Goal: Task Accomplishment & Management: Use online tool/utility

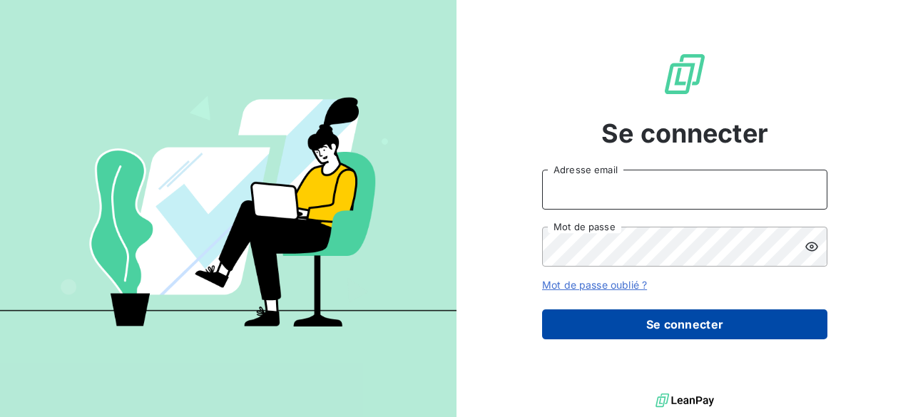
type input "[PERSON_NAME][EMAIL_ADDRESS][DOMAIN_NAME]"
click at [699, 314] on button "Se connecter" at bounding box center [684, 325] width 285 height 30
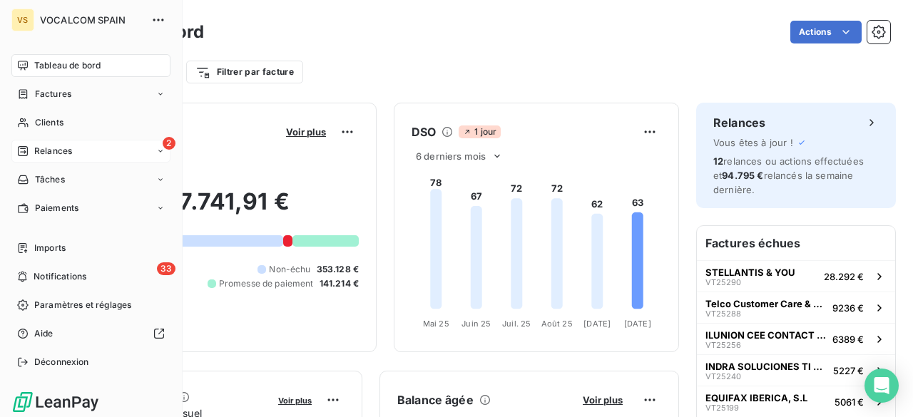
click at [51, 150] on span "Relances" at bounding box center [53, 151] width 38 height 13
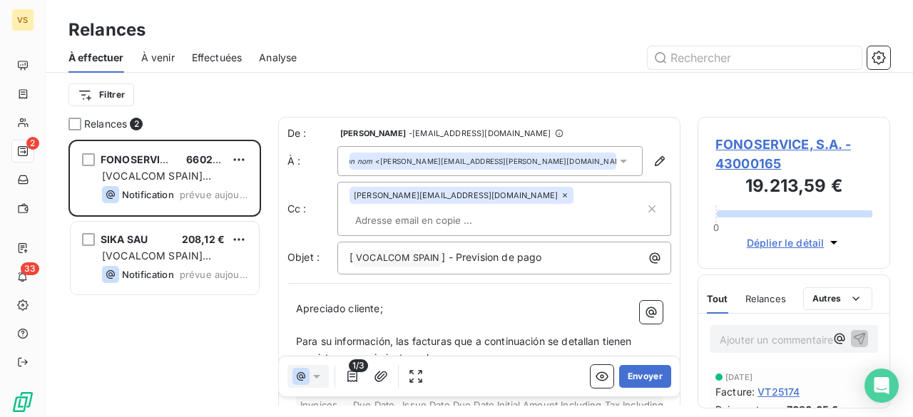
scroll to position [267, 181]
click at [575, 250] on p "[ VOCALCOM SPAIN ﻿ ] - Prevision de pago" at bounding box center [508, 258] width 317 height 17
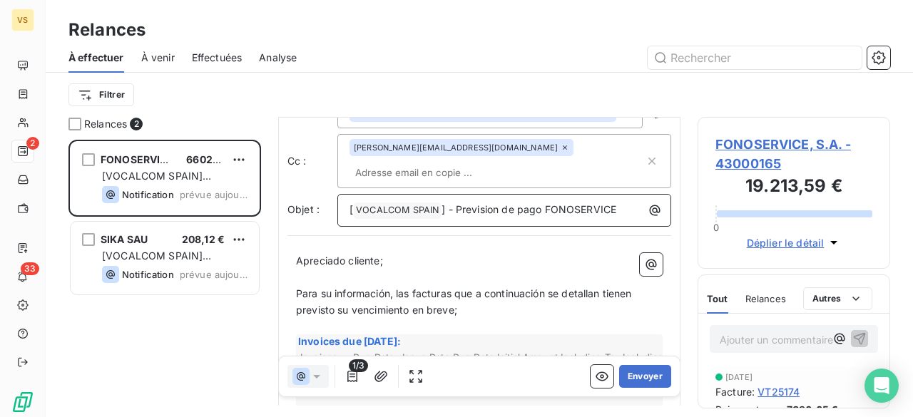
scroll to position [71, 0]
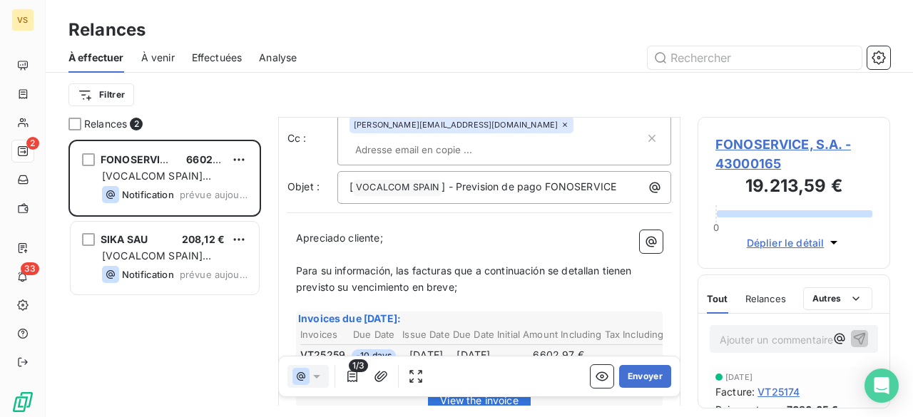
click at [407, 265] on span "Para su información, las facturas que a continuación se detallan tienen previst…" at bounding box center [465, 279] width 339 height 29
click at [444, 265] on span "Para su información, la facturas que a continuación se detallan tienen previsto…" at bounding box center [463, 279] width 334 height 29
click at [588, 265] on span "Para su información, la factura que a continuación se detallan tienen previsto …" at bounding box center [460, 279] width 329 height 29
click at [615, 265] on span "Para su información, la factura que a continuación se detalla tienen previsto s…" at bounding box center [478, 279] width 364 height 29
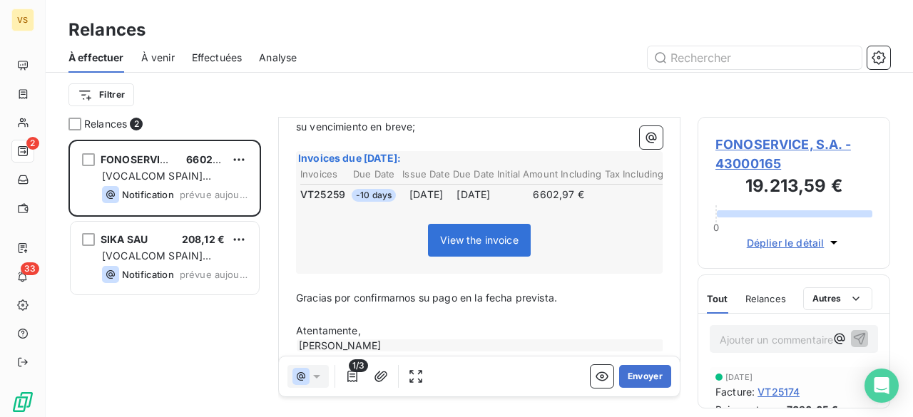
scroll to position [246, 0]
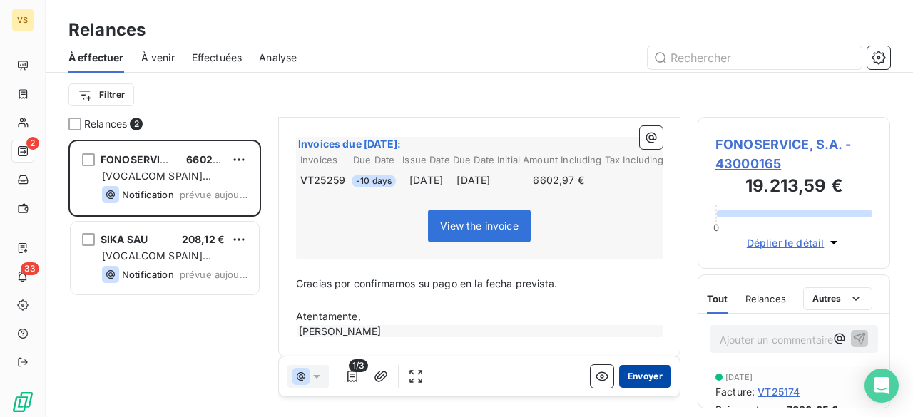
click at [641, 379] on button "Envoyer" at bounding box center [645, 376] width 52 height 23
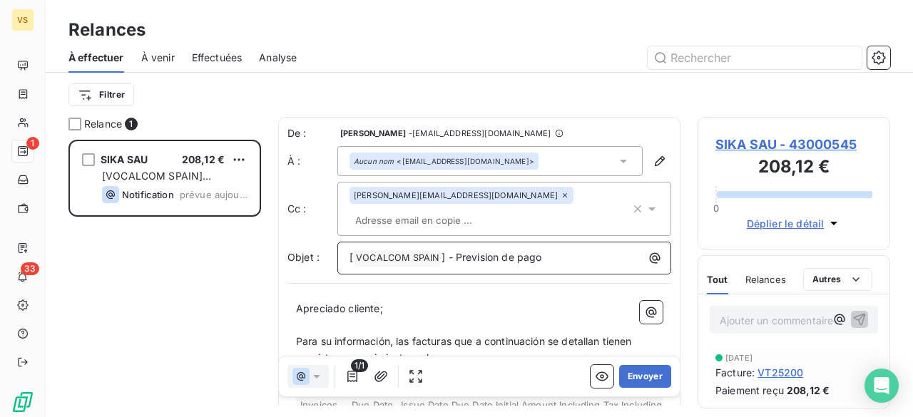
click at [558, 250] on p "[ VOCALCOM SPAIN ﻿ ] - Prevision de pago" at bounding box center [508, 258] width 317 height 17
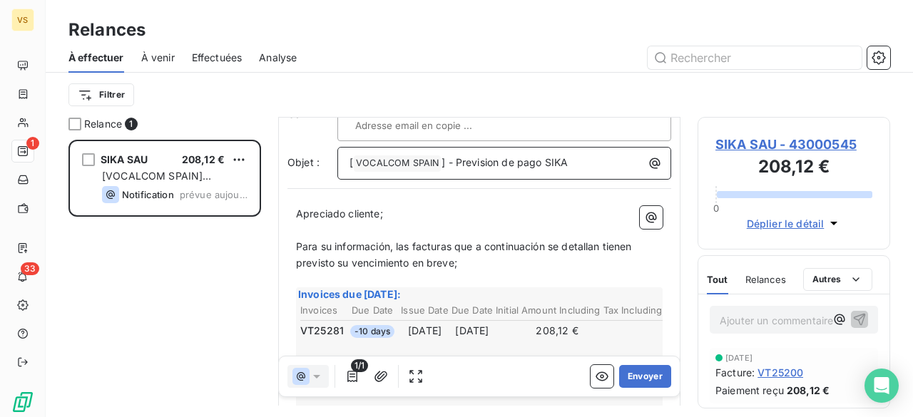
scroll to position [73, 0]
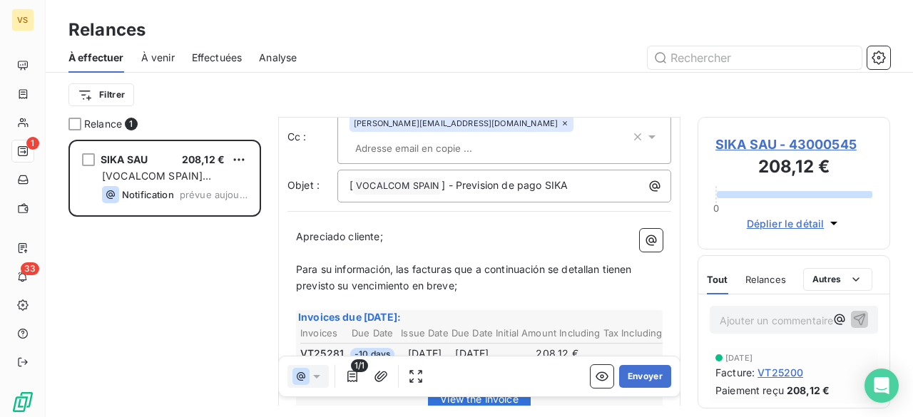
click at [405, 263] on span "Para su información, las facturas que a continuación se detallan tienen previst…" at bounding box center [465, 277] width 339 height 29
click at [444, 263] on span "Para su información, la facturas que a continuación se detallan tienen previsto…" at bounding box center [463, 277] width 334 height 29
click at [588, 263] on span "Para su información, la factura que a continuación se detallan tienen previsto …" at bounding box center [460, 277] width 329 height 29
click at [613, 263] on span "Para su información, la factura que a continuación se detalla tienen previsto s…" at bounding box center [478, 277] width 364 height 29
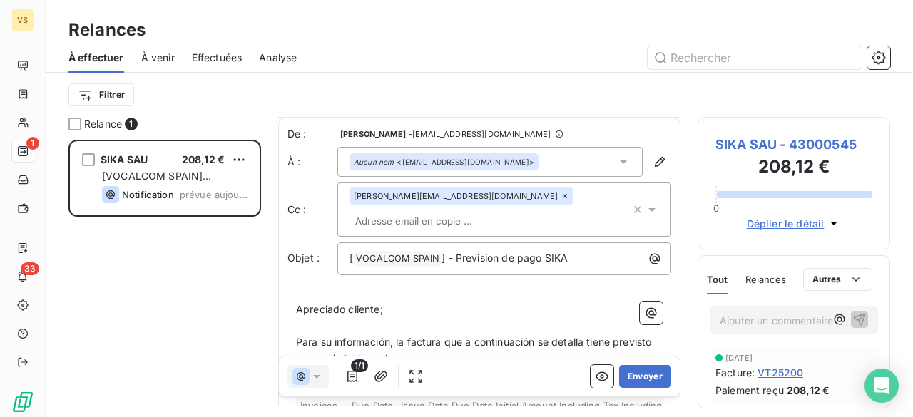
scroll to position [71, 0]
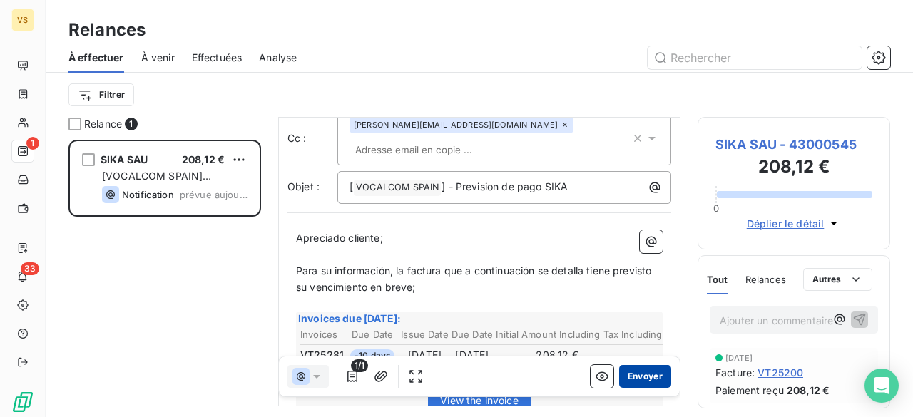
click at [635, 381] on button "Envoyer" at bounding box center [645, 376] width 52 height 23
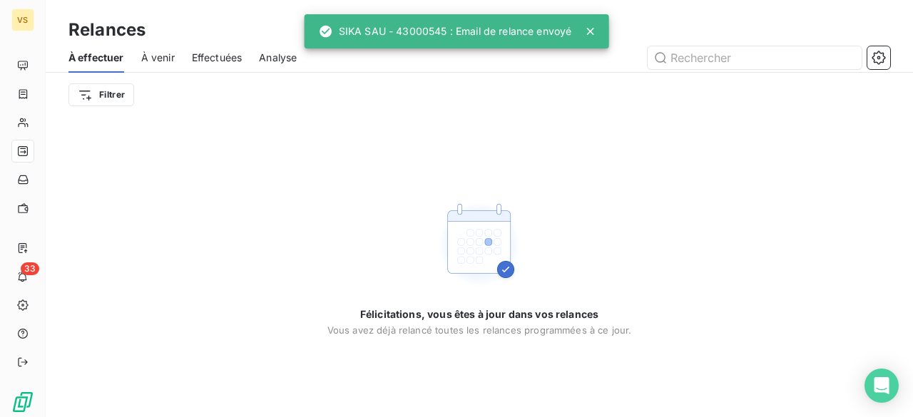
click at [168, 56] on span "À venir" at bounding box center [158, 58] width 34 height 14
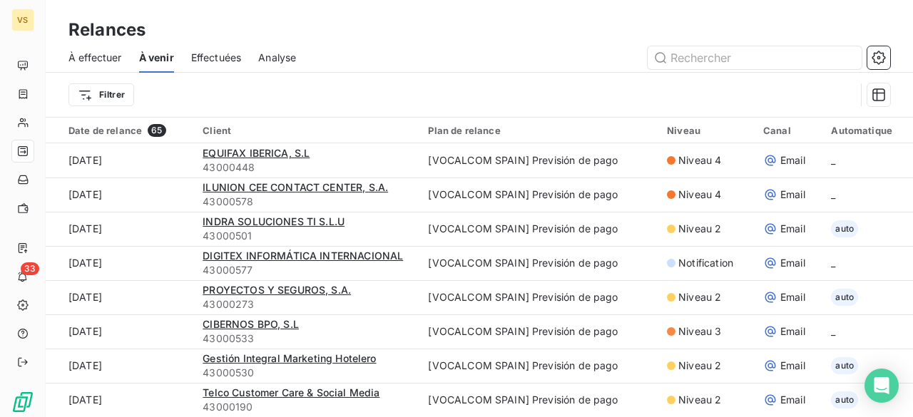
click at [215, 56] on span "Effectuées" at bounding box center [216, 58] width 51 height 14
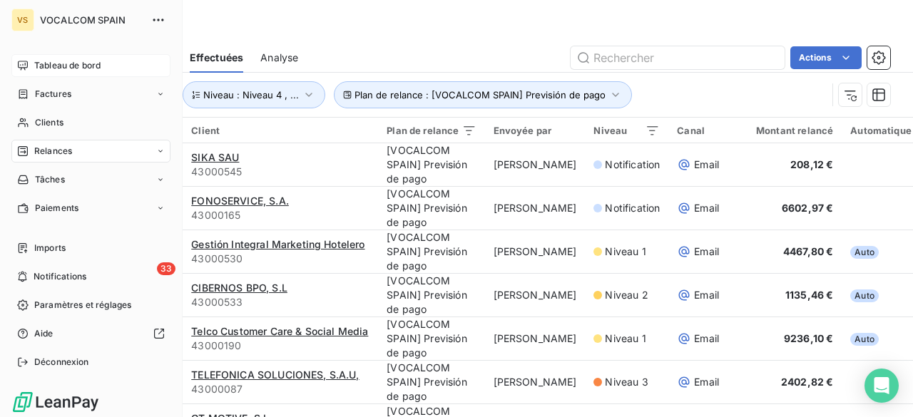
click at [53, 62] on span "Tableau de bord" at bounding box center [67, 65] width 66 height 13
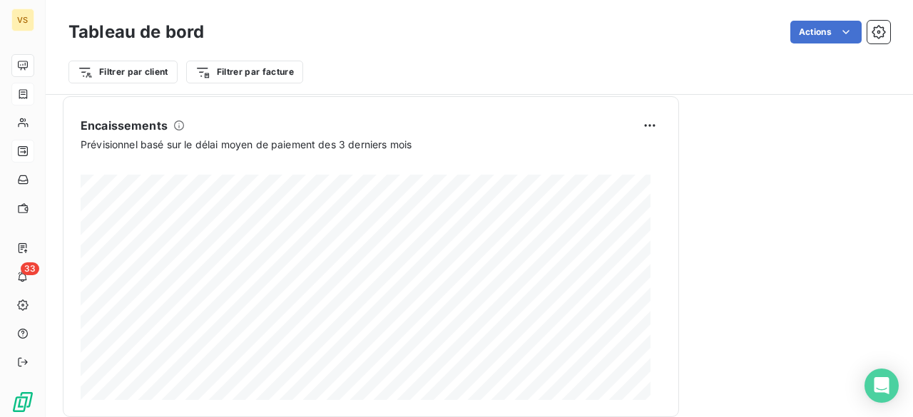
scroll to position [973, 0]
